Goal: Information Seeking & Learning: Learn about a topic

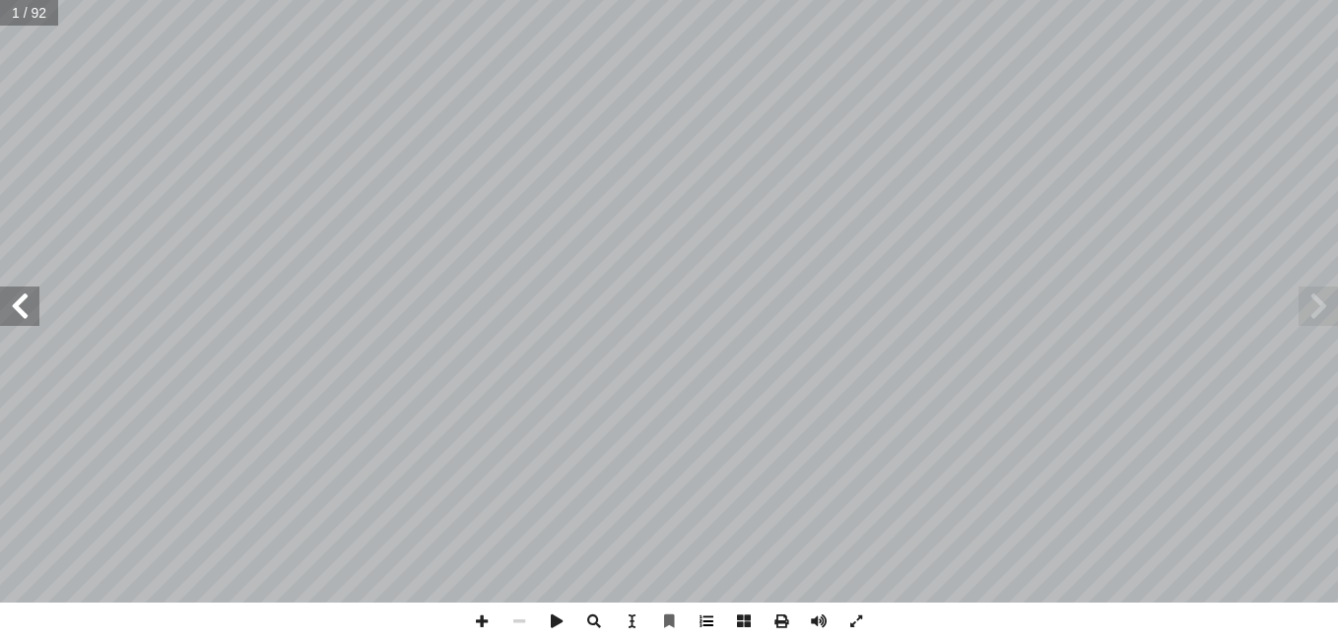
click at [710, 623] on span at bounding box center [706, 621] width 37 height 37
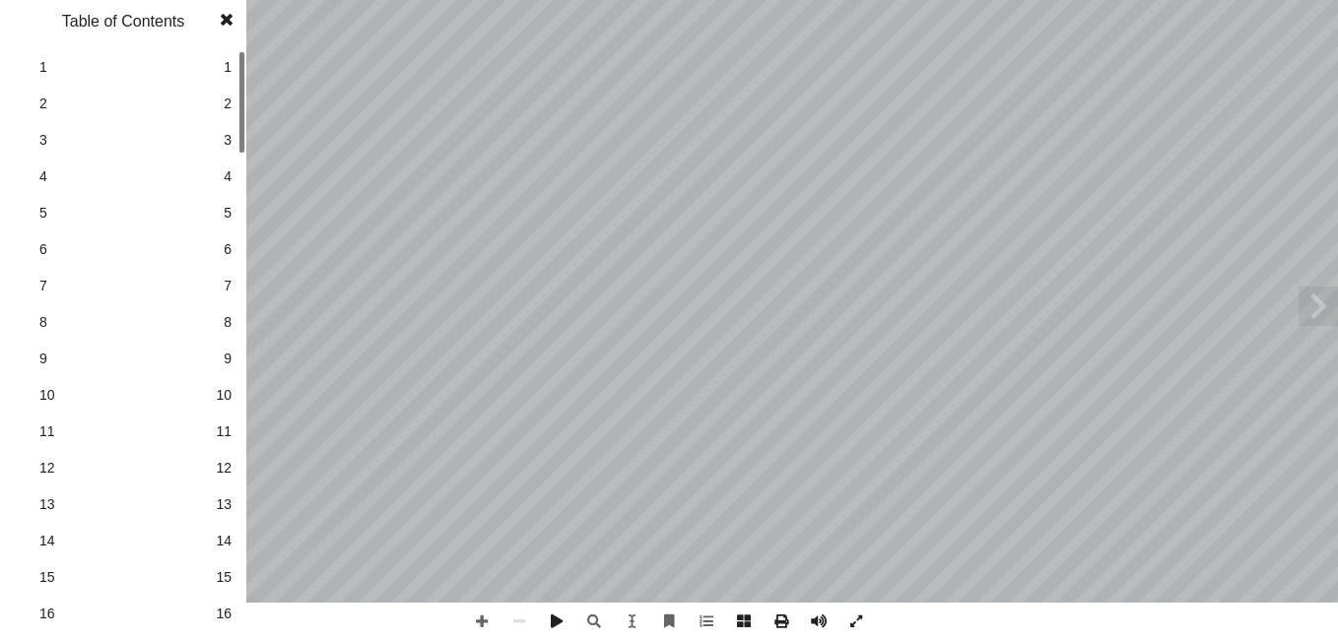
click at [226, 607] on span "16" at bounding box center [224, 614] width 16 height 21
click at [230, 12] on span at bounding box center [226, 19] width 35 height 39
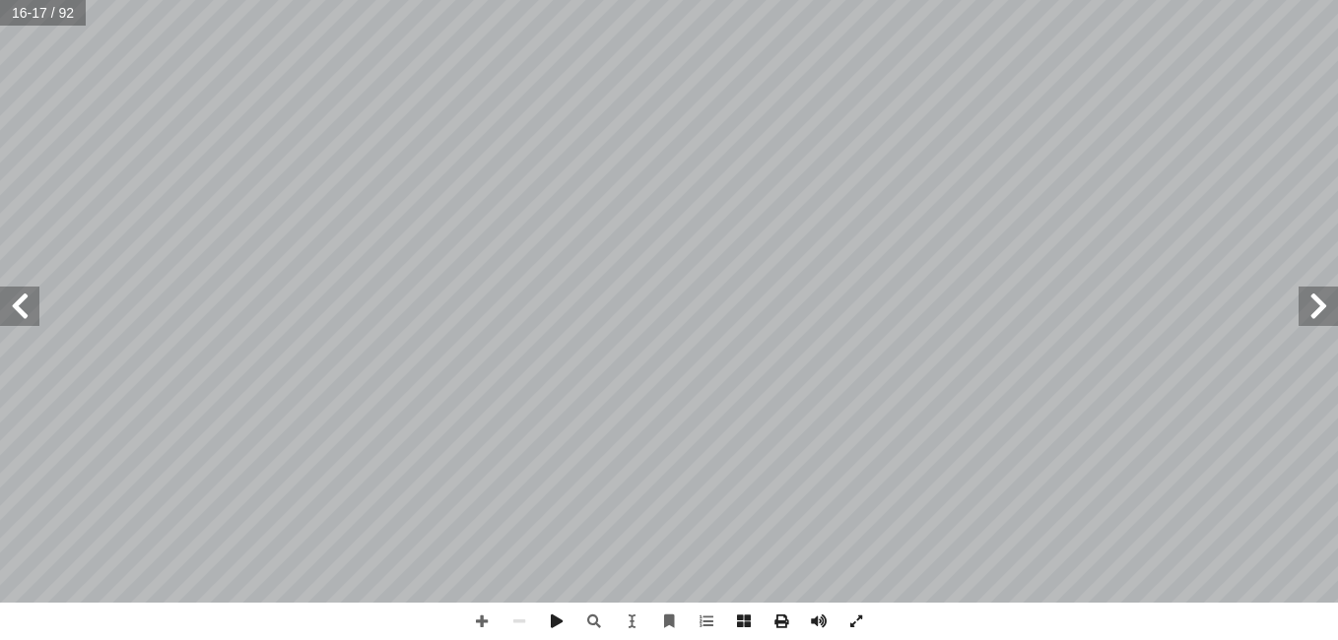
click at [13, 301] on span at bounding box center [19, 306] width 39 height 39
click at [484, 616] on span at bounding box center [481, 621] width 37 height 37
click at [466, 618] on span at bounding box center [481, 621] width 37 height 37
click at [518, 613] on span at bounding box center [518, 621] width 37 height 37
click at [482, 634] on span at bounding box center [481, 621] width 37 height 37
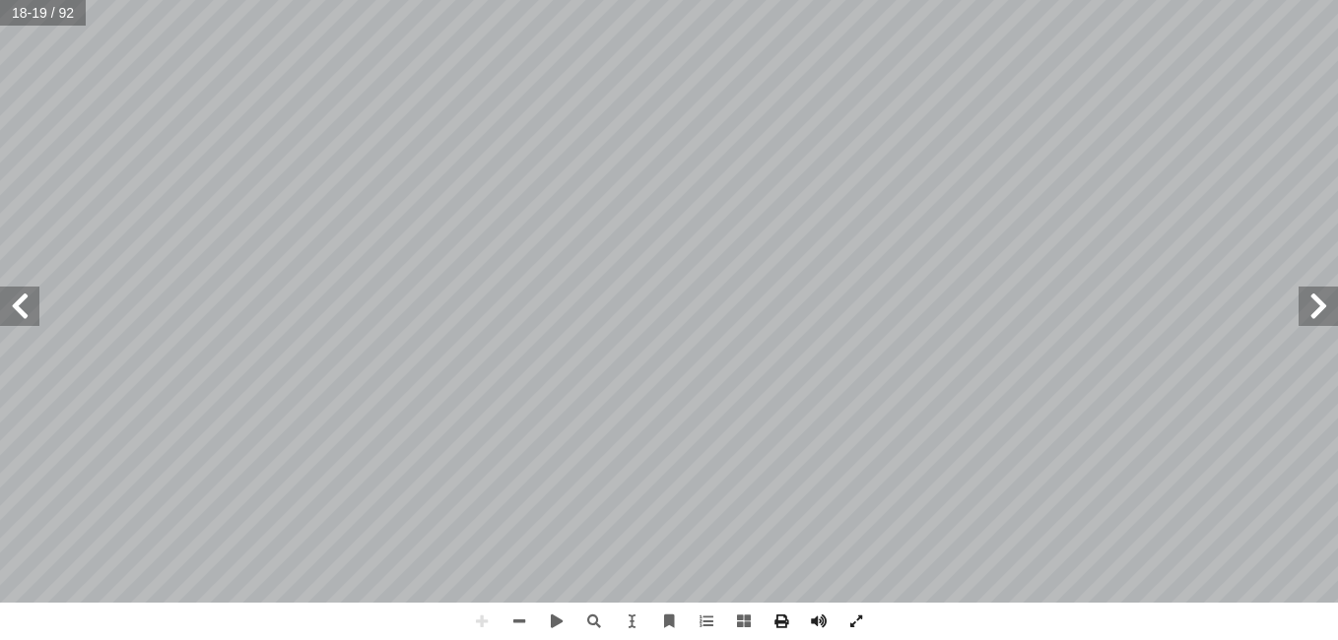
click at [18, 319] on span at bounding box center [19, 306] width 39 height 39
click at [361, 179] on html "الصفحة الرئيسية الصف الأول الصف الثاني الصف الثالث الصف الرابع الصف الخامس الصف…" at bounding box center [669, 89] width 1338 height 179
click at [761, 0] on html "الصفحة الرئيسية الصف الأول الصف الثاني الصف الثالث الصف الرابع الصف الخامس الصف…" at bounding box center [669, 89] width 1338 height 179
click at [527, 620] on span at bounding box center [518, 621] width 37 height 37
